Goal: Transaction & Acquisition: Purchase product/service

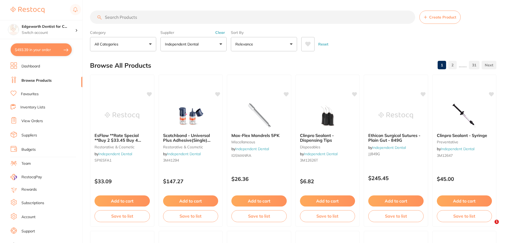
click at [53, 45] on button "$493.39 in your order" at bounding box center [41, 49] width 61 height 13
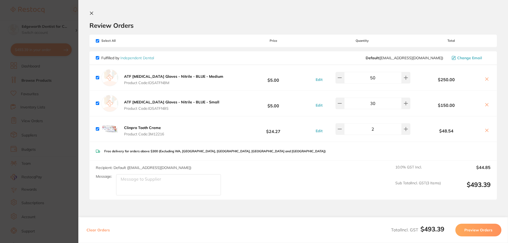
click at [91, 11] on icon at bounding box center [91, 13] width 4 height 4
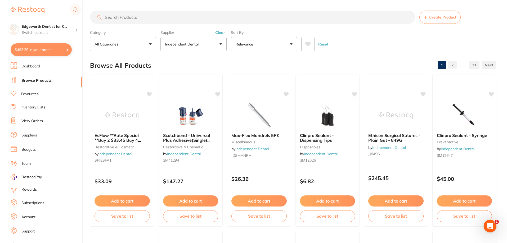
click at [150, 19] on input "search" at bounding box center [252, 17] width 325 height 13
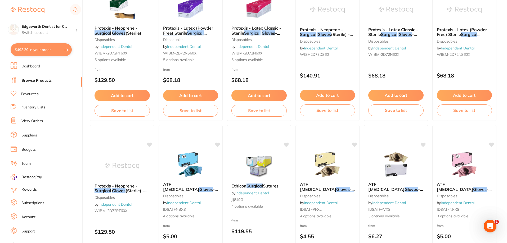
scroll to position [26, 0]
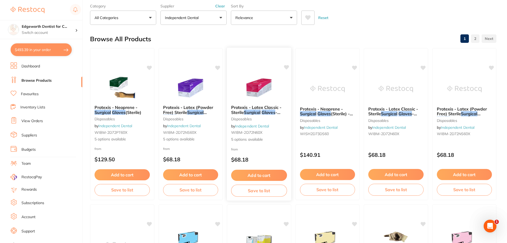
click at [267, 108] on span "Protexis - Latex Classic - Sterile" at bounding box center [256, 110] width 50 height 10
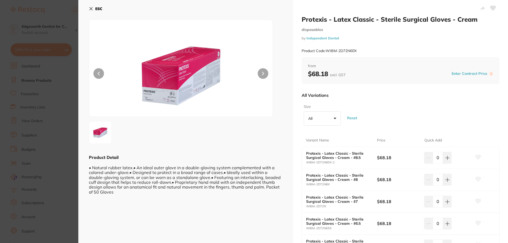
click at [92, 8] on icon at bounding box center [91, 8] width 3 height 3
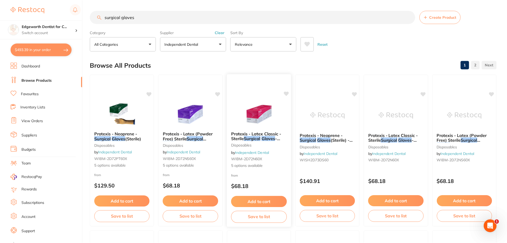
scroll to position [26, 0]
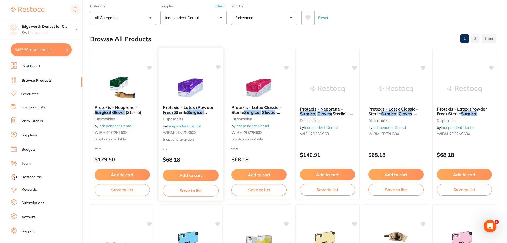
click at [203, 110] on em "Surgical" at bounding box center [195, 112] width 17 height 5
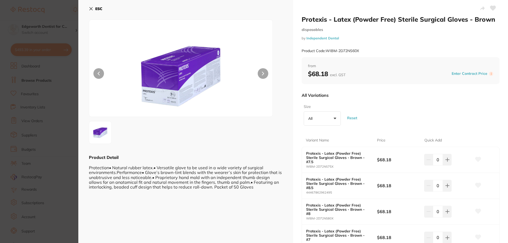
click at [90, 9] on icon at bounding box center [91, 9] width 4 height 4
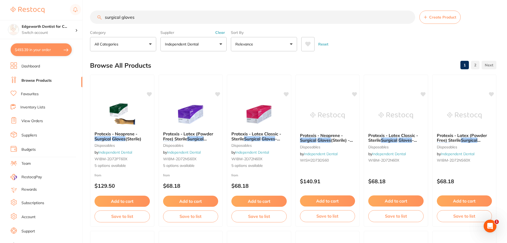
click at [147, 18] on input "surgical gloves" at bounding box center [252, 17] width 325 height 13
type input "surgical gloves nitrile"
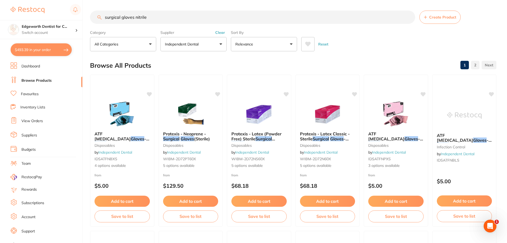
click at [46, 51] on button "$493.39 in your order" at bounding box center [41, 49] width 61 height 13
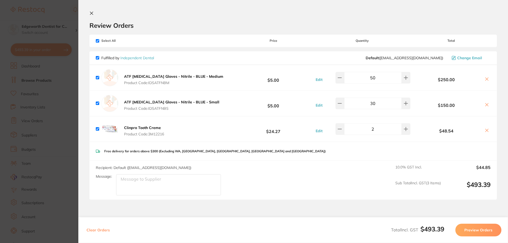
click at [473, 230] on button "Preview Orders" at bounding box center [478, 230] width 46 height 13
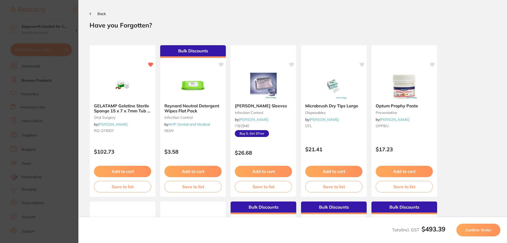
click at [473, 230] on span "Confirm Order" at bounding box center [478, 230] width 26 height 5
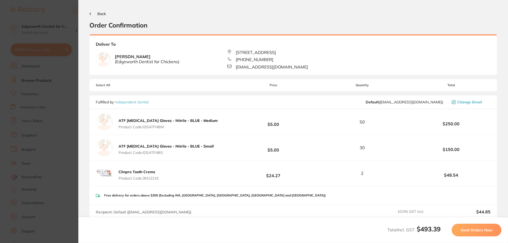
click at [473, 230] on span "Send Orders Now" at bounding box center [477, 230] width 32 height 5
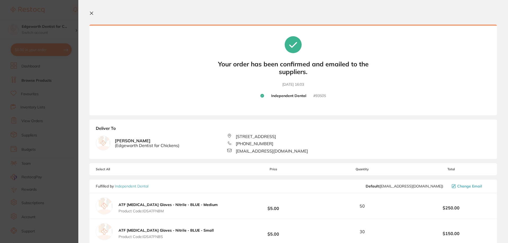
click at [92, 12] on icon at bounding box center [91, 13] width 4 height 4
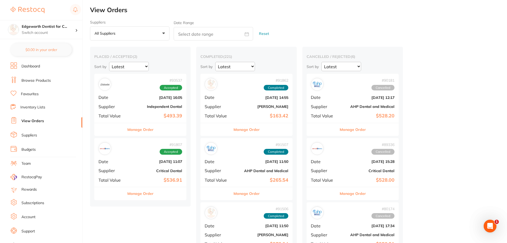
click at [145, 128] on button "Manage Order" at bounding box center [140, 129] width 26 height 13
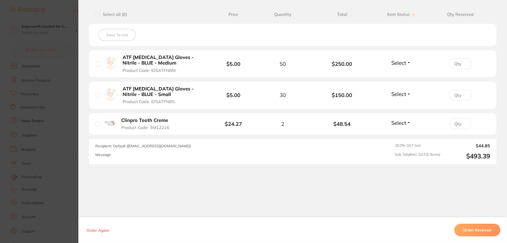
click at [50, 32] on section "Order ID: Restocq- 93537 Order Information Accepted Order Order Date [DATE] 16:…" at bounding box center [253, 121] width 507 height 243
